Goal: Navigation & Orientation: Find specific page/section

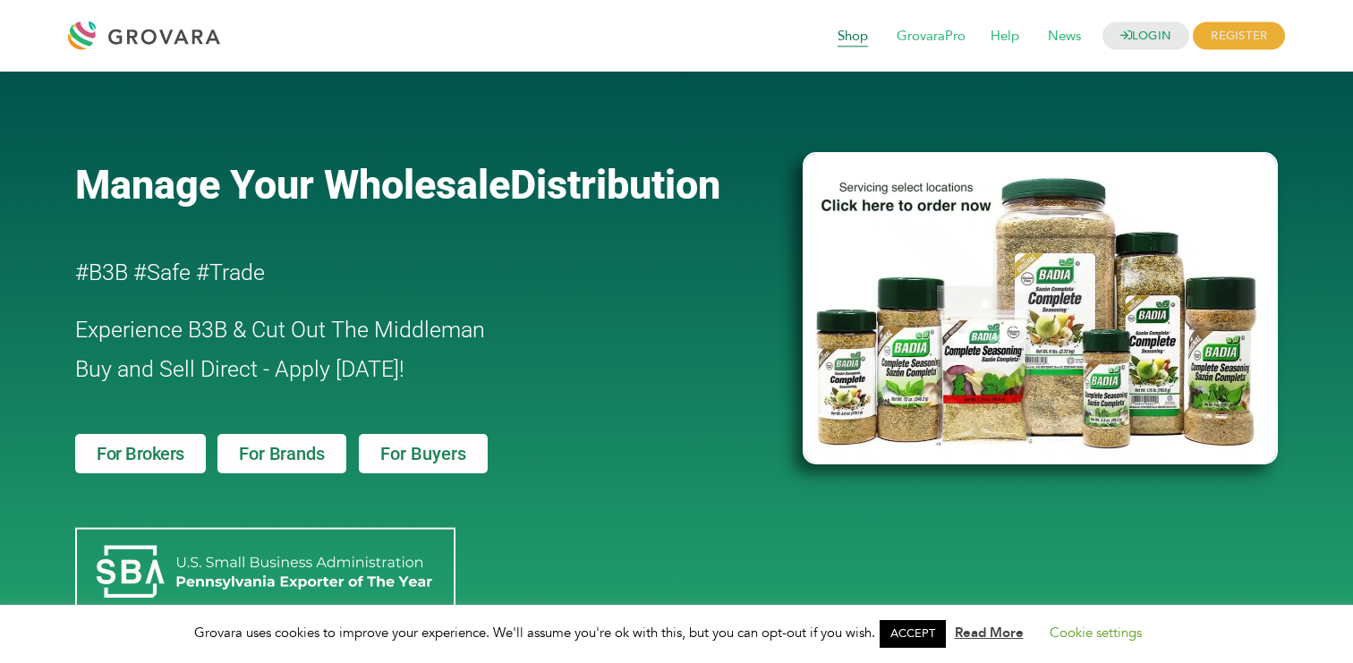
click at [851, 36] on span "Shop" at bounding box center [852, 37] width 55 height 34
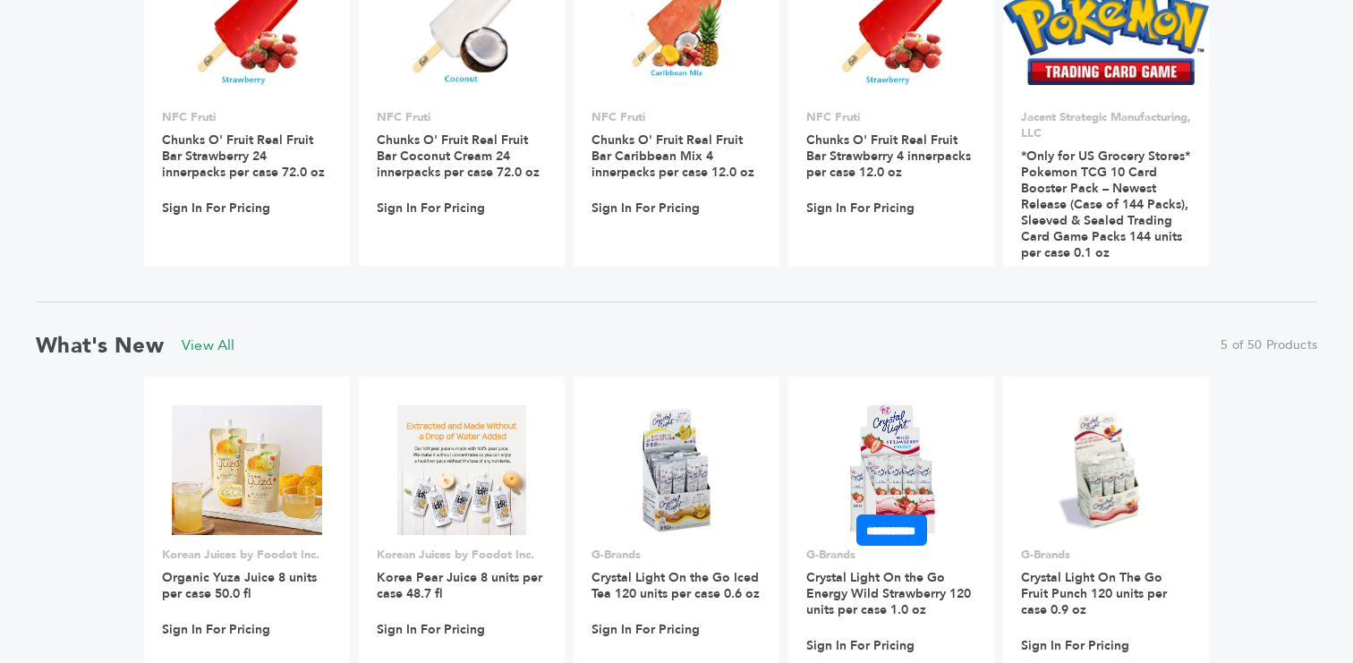
scroll to position [1471, 0]
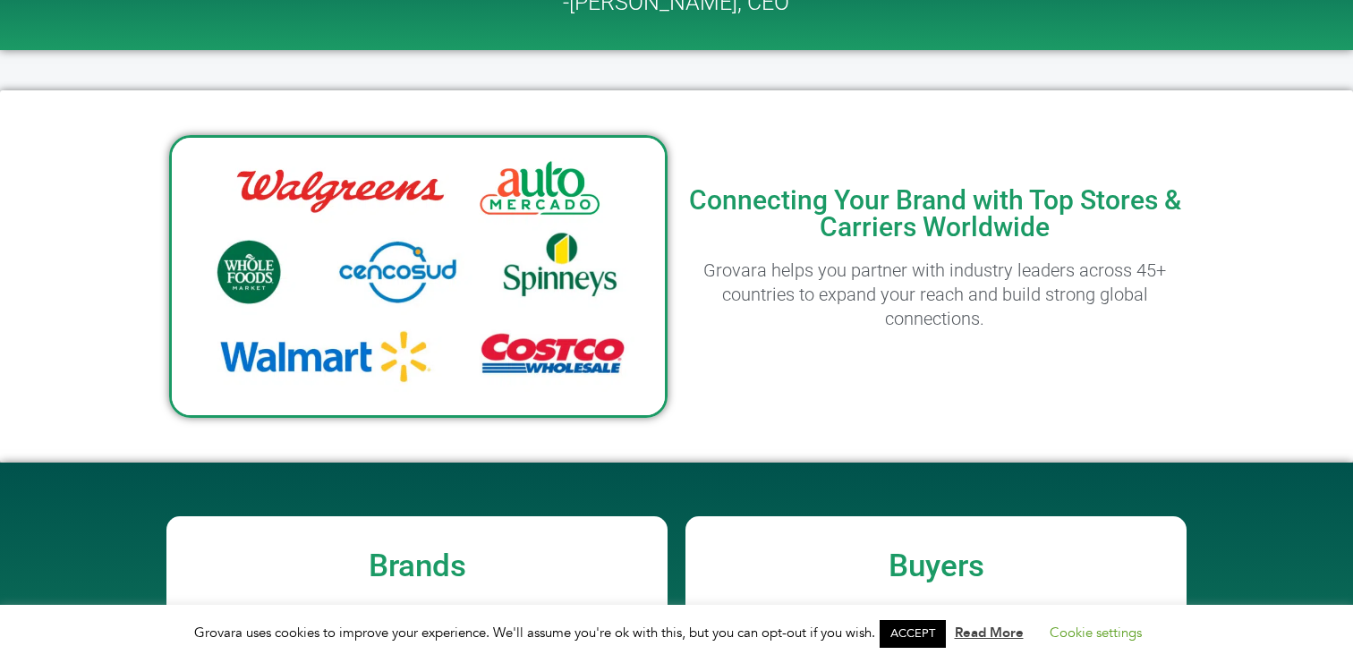
scroll to position [952, 0]
